Goal: Download file/media

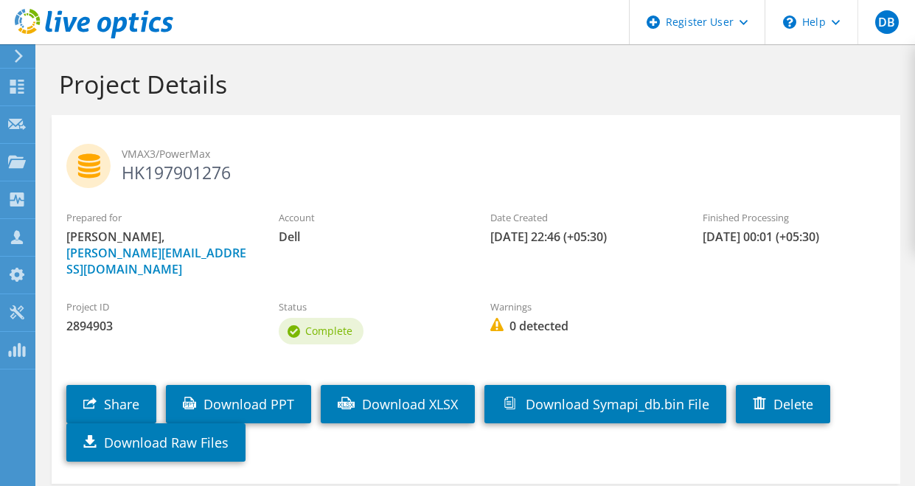
scroll to position [70, 0]
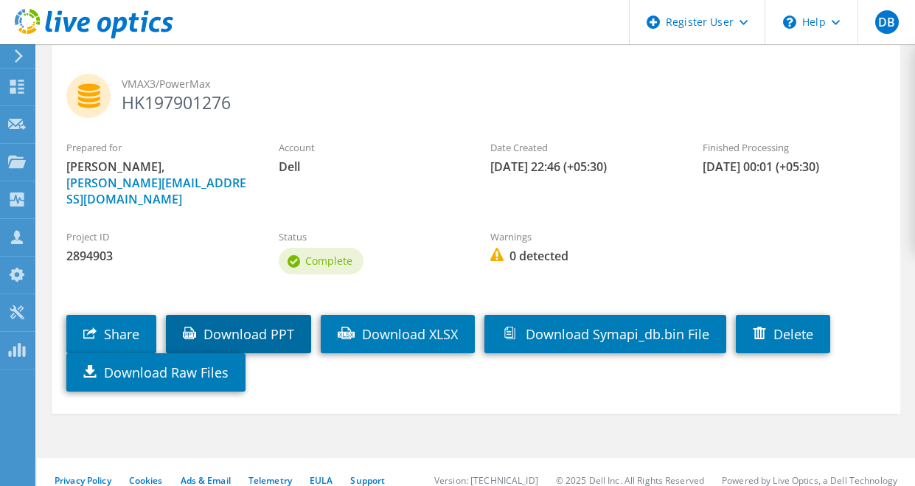
drag, startPoint x: 215, startPoint y: 315, endPoint x: 226, endPoint y: 310, distance: 12.6
click at [215, 315] on link "Download PPT" at bounding box center [238, 334] width 145 height 38
click at [815, 268] on div "Project ID 2894903 Status Complete Warnings 0 detected" at bounding box center [476, 250] width 849 height 71
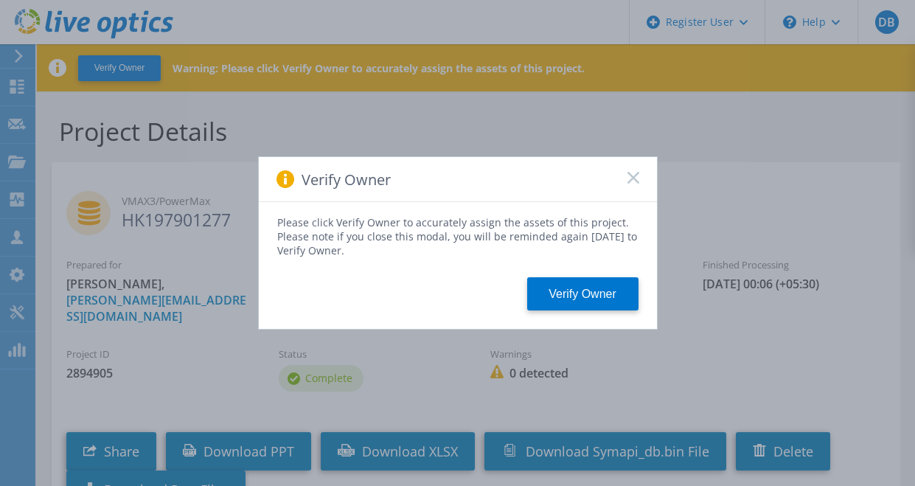
click at [634, 174] on icon at bounding box center [634, 178] width 12 height 12
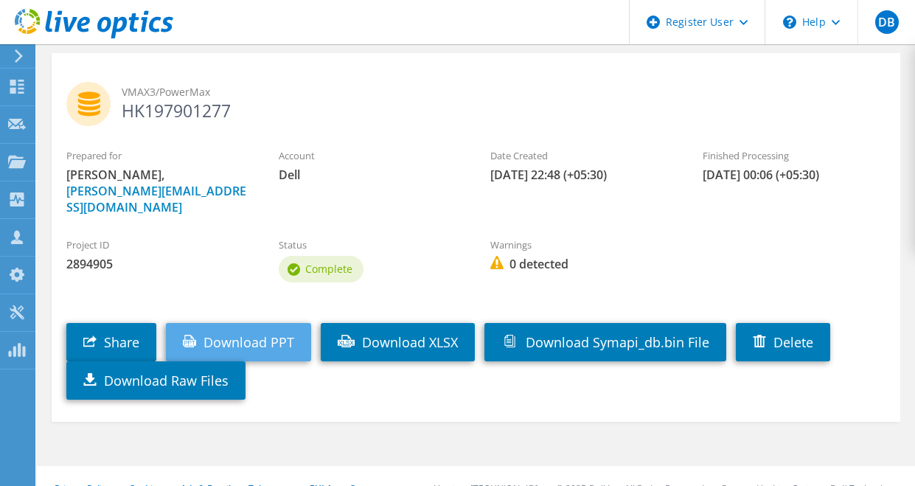
scroll to position [117, 0]
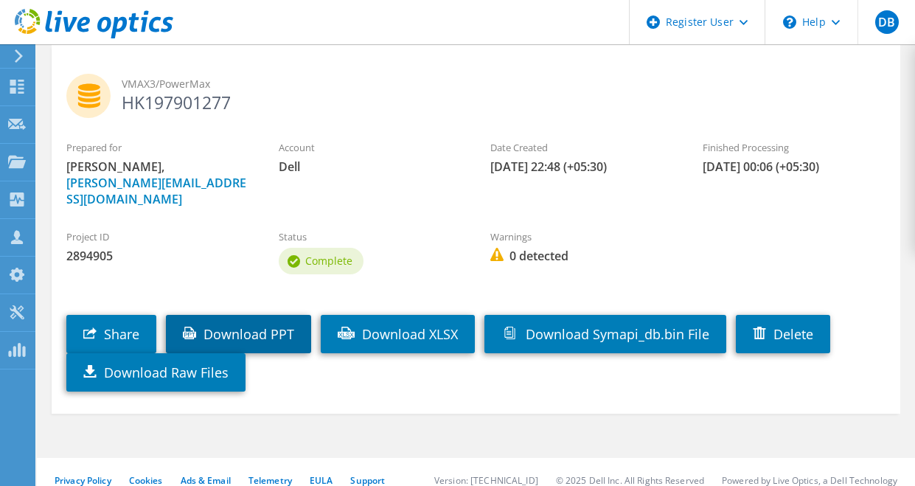
click at [275, 316] on link "Download PPT" at bounding box center [238, 334] width 145 height 38
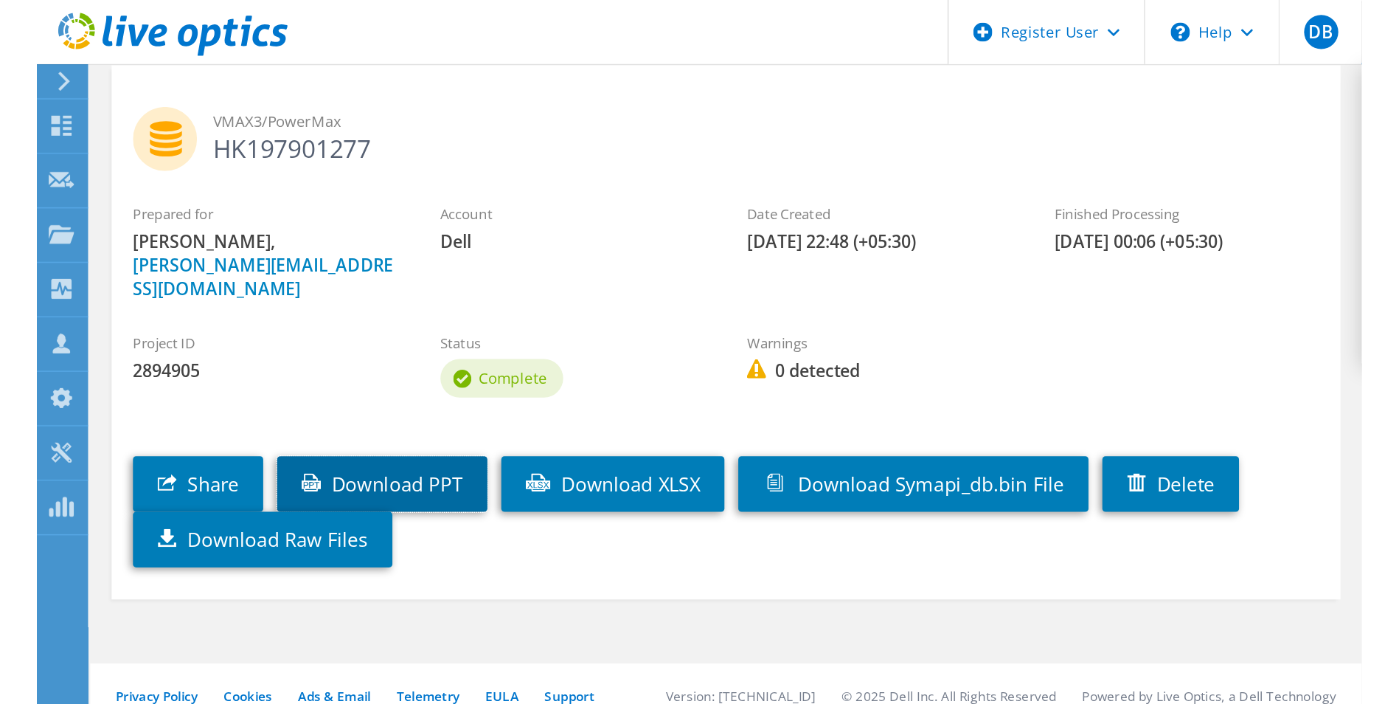
scroll to position [0, 0]
